Goal: Task Accomplishment & Management: Manage account settings

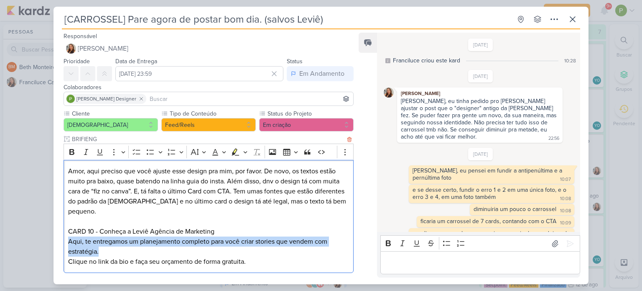
scroll to position [34, 0]
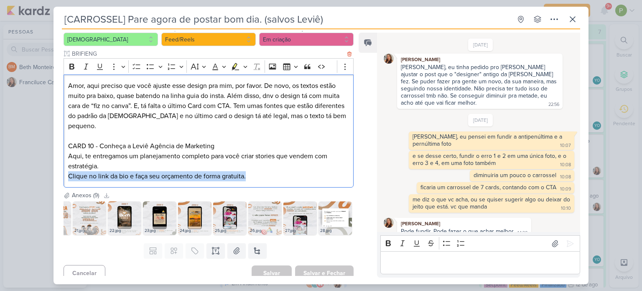
drag, startPoint x: 67, startPoint y: 167, endPoint x: 253, endPoint y: 165, distance: 185.7
click at [253, 165] on div "Amor, aqui preciso que você ajuste esse design pra mim, por favor. De novo, os …" at bounding box center [209, 130] width 290 height 113
copy p "Clique no link da bio e faça seu orçamento de forma gratuita."
click at [551, 241] on icon at bounding box center [555, 243] width 8 height 8
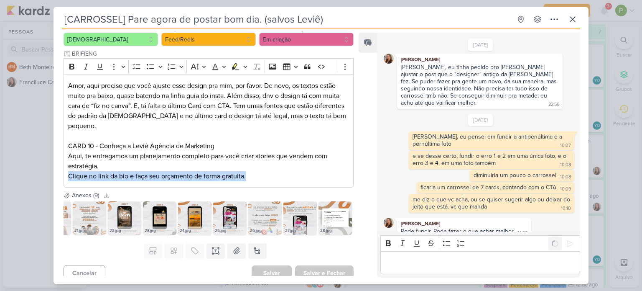
scroll to position [89, 0]
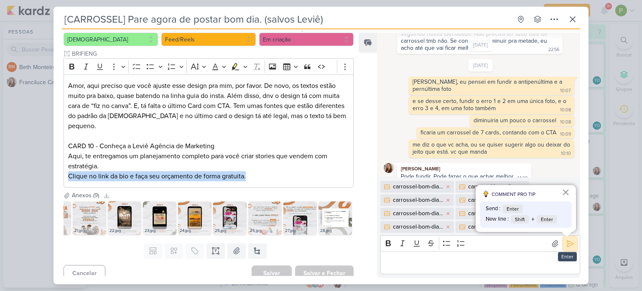
click at [568, 242] on icon at bounding box center [571, 243] width 6 height 6
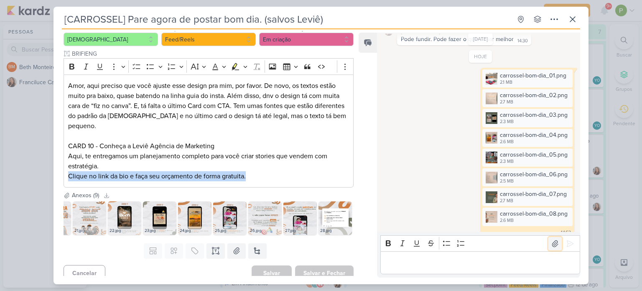
click at [549, 246] on button at bounding box center [555, 243] width 13 height 13
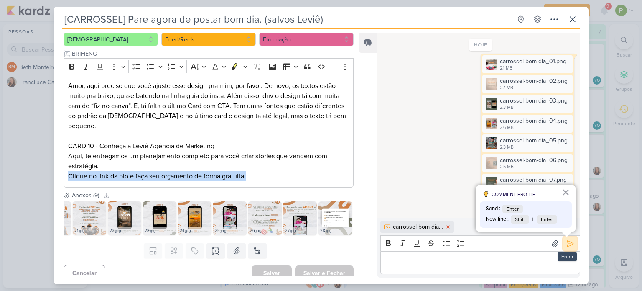
click at [569, 242] on icon at bounding box center [570, 243] width 8 height 8
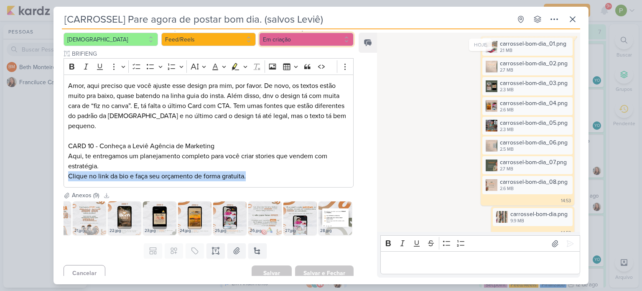
click at [304, 38] on button "Em criação" at bounding box center [306, 39] width 95 height 13
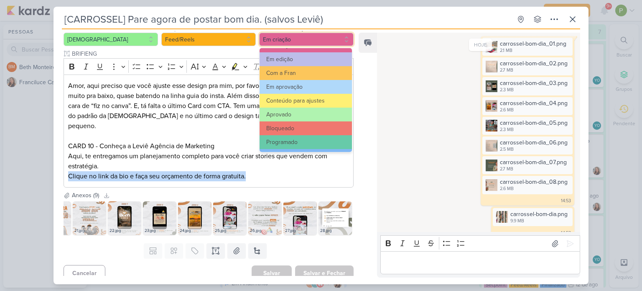
scroll to position [84, 0]
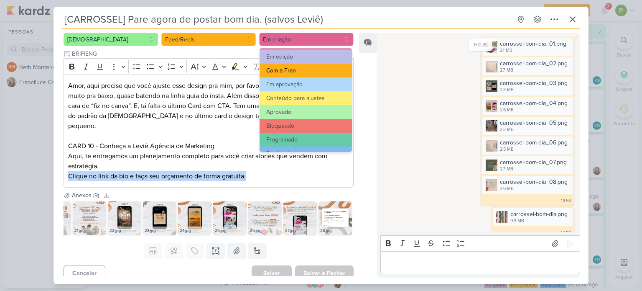
click at [310, 65] on button "Com a Fran" at bounding box center [306, 71] width 92 height 14
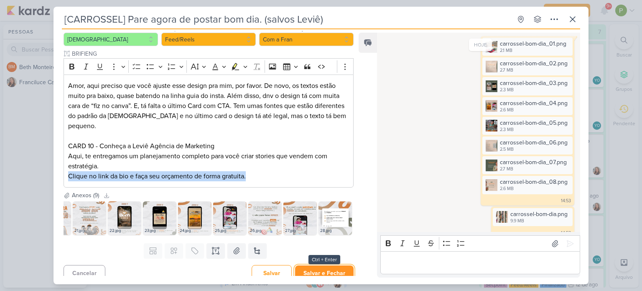
click at [325, 269] on button "Salvar e Fechar" at bounding box center [324, 272] width 59 height 15
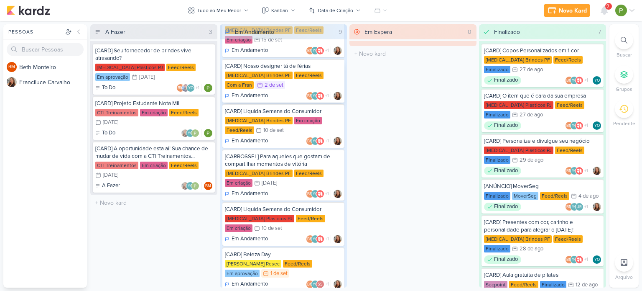
scroll to position [189, 0]
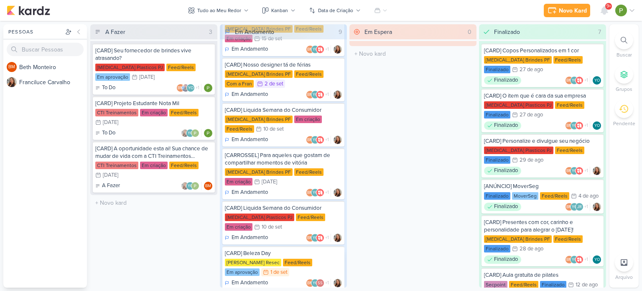
click at [308, 258] on div "[PERSON_NAME] Resec Feed/Reels Em aprovação 1/9 [DATE]" at bounding box center [283, 267] width 117 height 18
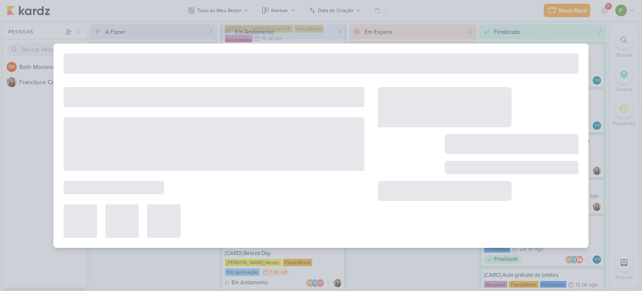
type input "[CARD] Beleza Day"
type input "1 de setembro de 2025 às 23:59"
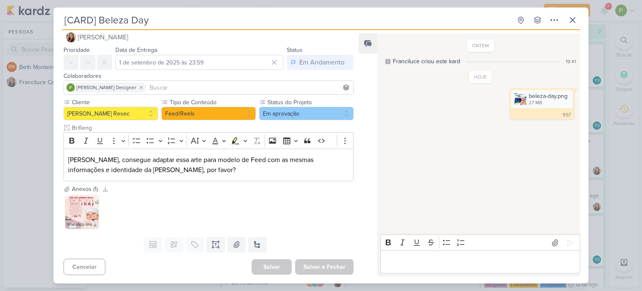
scroll to position [0, 0]
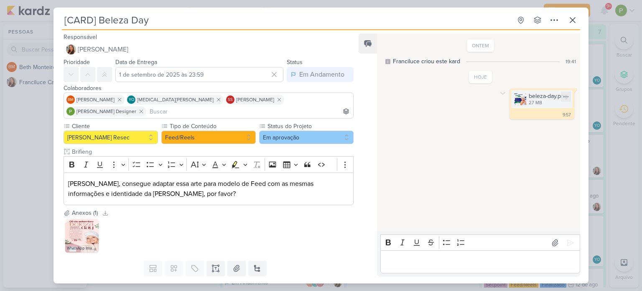
click at [522, 97] on img at bounding box center [521, 99] width 12 height 12
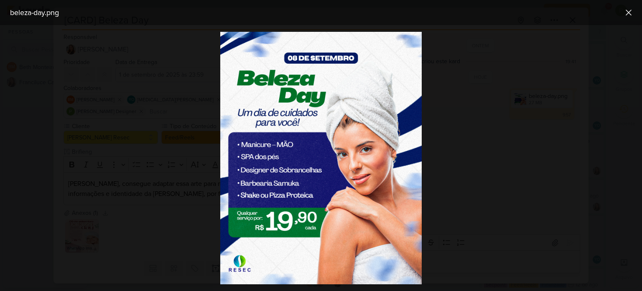
click at [141, 112] on div at bounding box center [321, 158] width 642 height 266
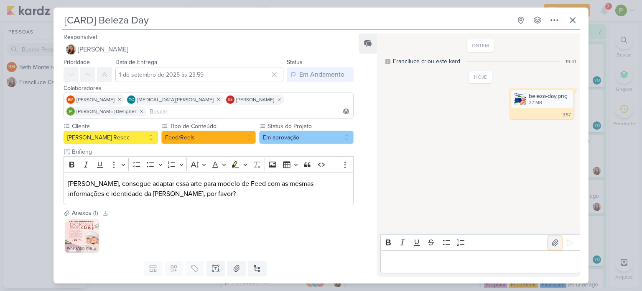
click at [551, 242] on icon at bounding box center [555, 242] width 8 height 8
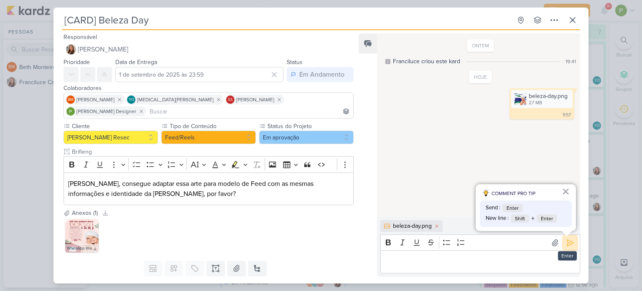
click at [568, 238] on icon at bounding box center [570, 242] width 8 height 8
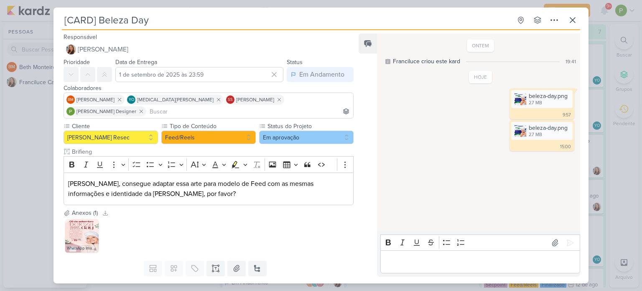
click at [600, 108] on div "[CARD] Beleza Day Criado por Franciluce" at bounding box center [321, 145] width 642 height 291
